Goal: Task Accomplishment & Management: Complete application form

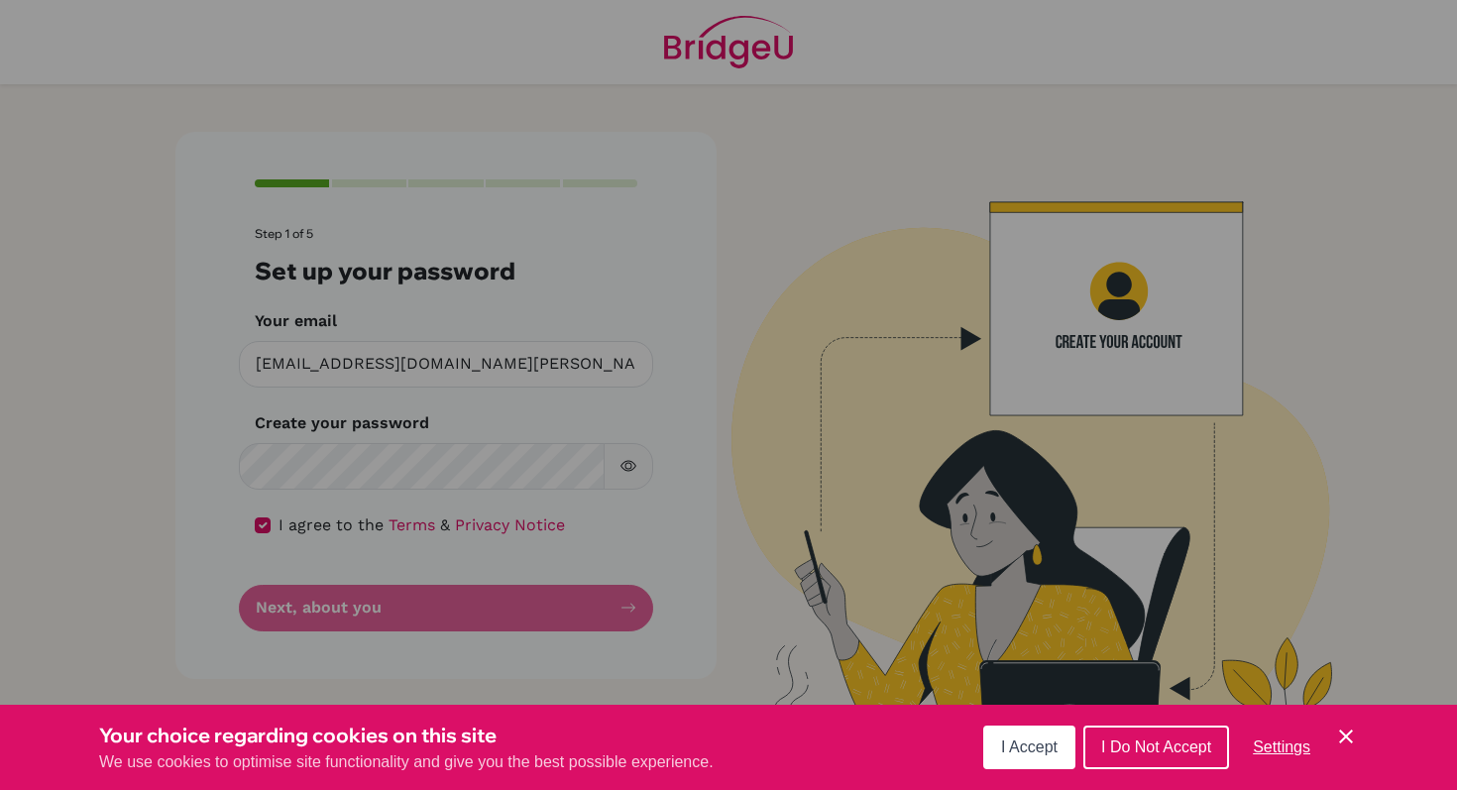
click at [453, 613] on form "Step 1 of 5 Set up your password Your email gifraimov@student.tisa.az Invalid e…" at bounding box center [446, 428] width 383 height 403
click at [453, 611] on form "Step 1 of 5 Set up your password Your email gifraimov@student.tisa.az Invalid e…" at bounding box center [446, 428] width 383 height 403
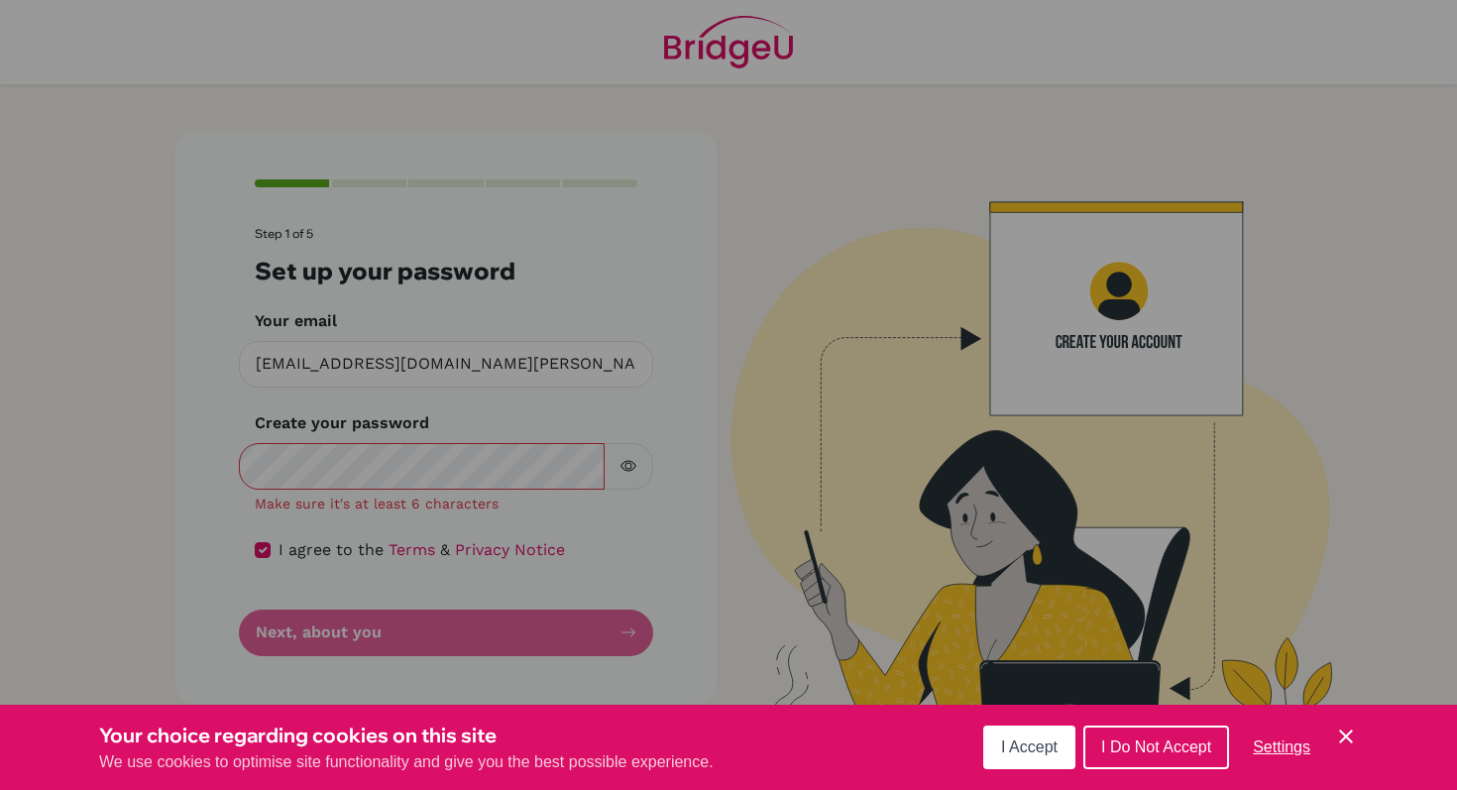
click at [702, 454] on div "Step 1 of 5 Set up your password Your email gifraimov@student.tisa.az Invalid e…" at bounding box center [445, 417] width 541 height 571
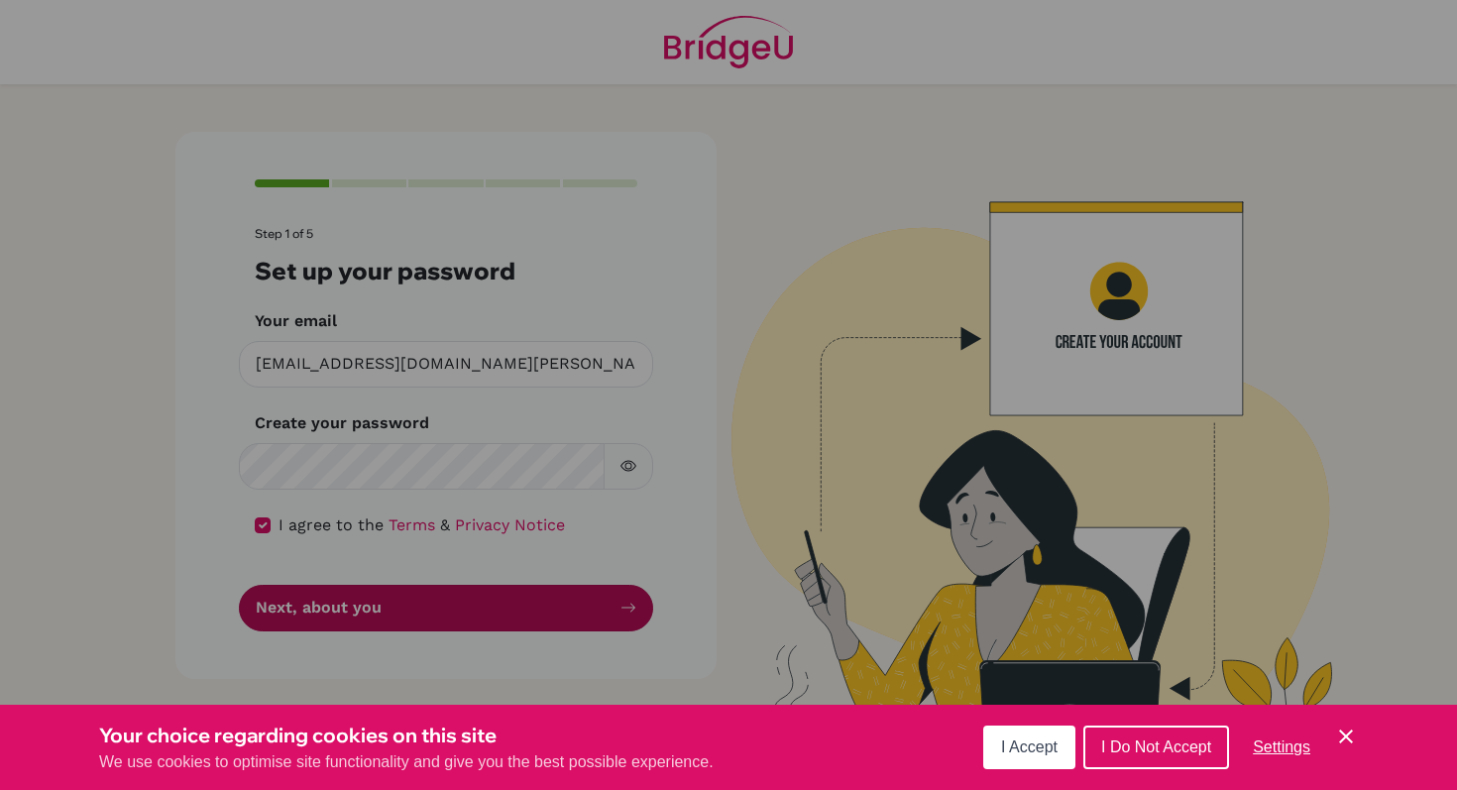
click at [493, 598] on button "Next, about you" at bounding box center [446, 608] width 414 height 47
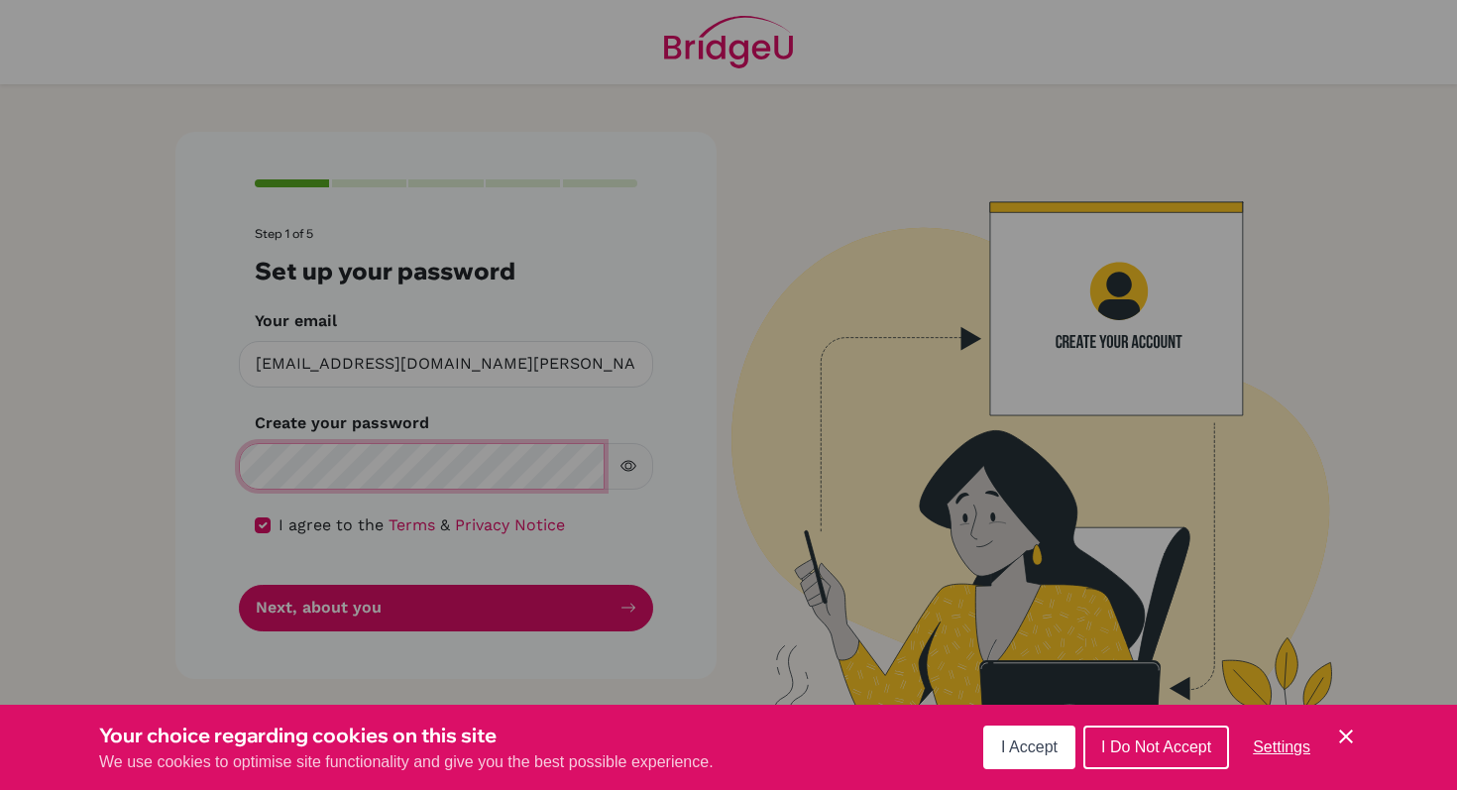
click at [239, 585] on button "Next, about you" at bounding box center [446, 608] width 414 height 47
